Goal: Task Accomplishment & Management: Complete application form

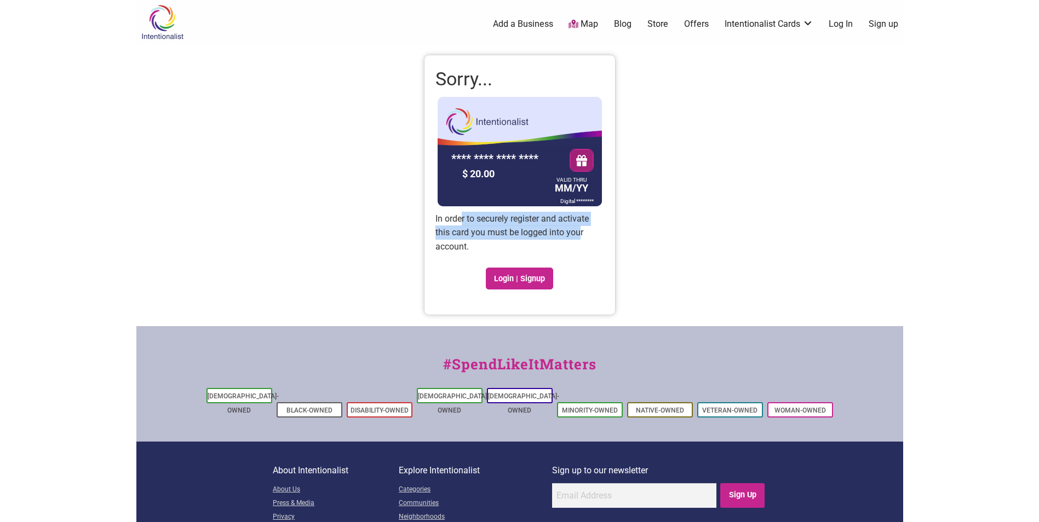
drag, startPoint x: 460, startPoint y: 220, endPoint x: 579, endPoint y: 237, distance: 120.0
click at [579, 237] on p "In order to securely register and activate this card you must be logged into yo…" at bounding box center [519, 233] width 169 height 42
drag, startPoint x: 579, startPoint y: 237, endPoint x: 501, endPoint y: 280, distance: 88.7
click at [501, 280] on link "Login | Signup" at bounding box center [520, 279] width 68 height 22
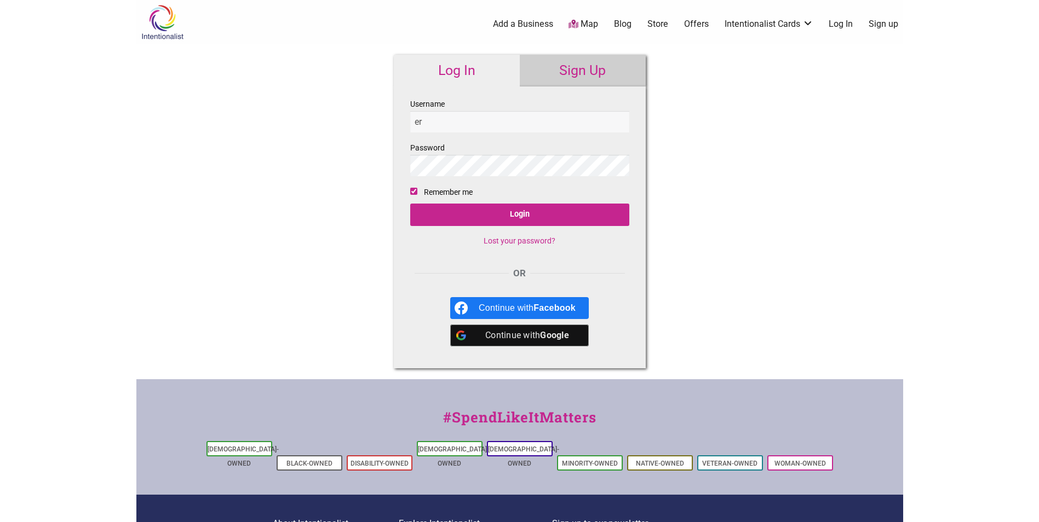
type input "e"
click at [539, 126] on input "terinbishop" at bounding box center [519, 121] width 219 height 21
type input "[EMAIL_ADDRESS][DOMAIN_NAME]"
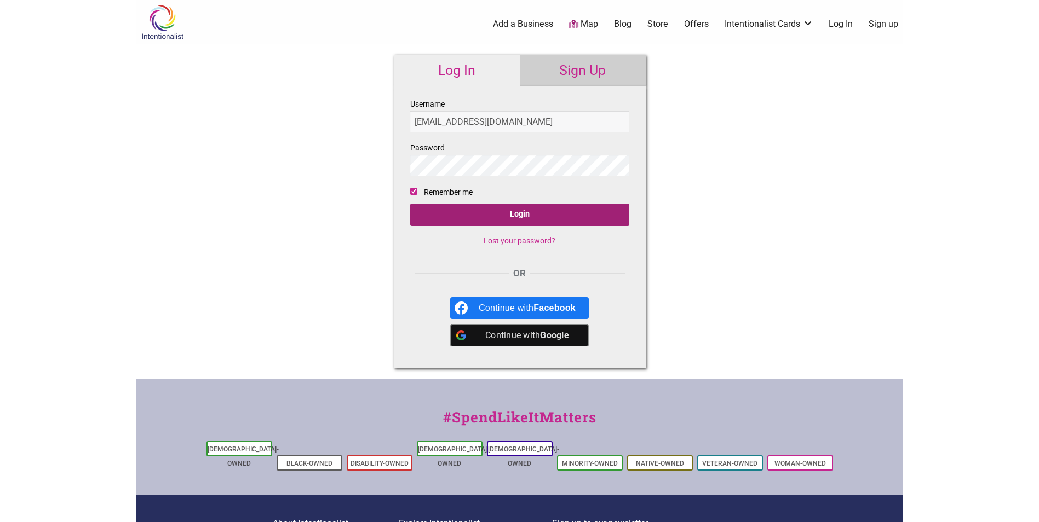
click at [531, 217] on input "Login" at bounding box center [519, 215] width 219 height 22
